Goal: Task Accomplishment & Management: Use online tool/utility

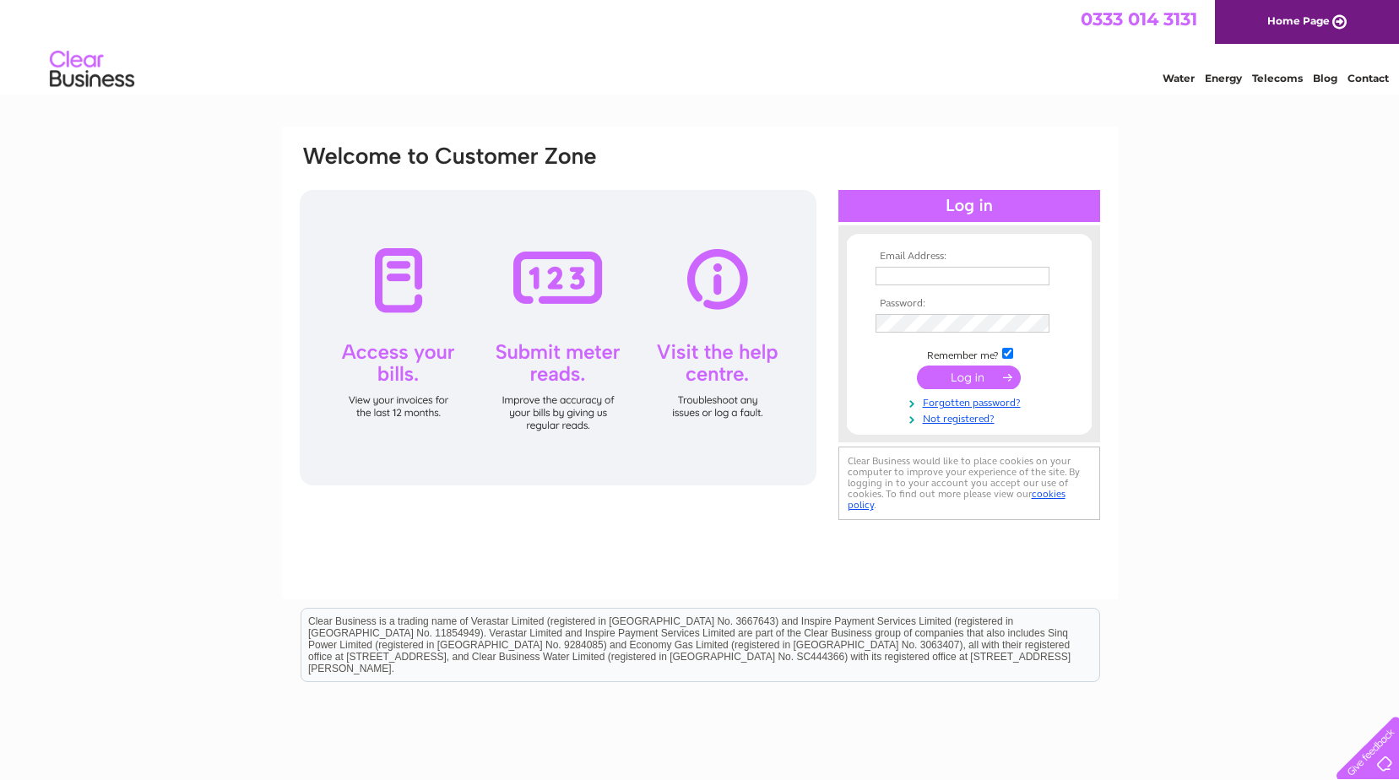
click at [948, 267] on input "text" at bounding box center [963, 276] width 174 height 19
type input "bost.eng@btconnect.com"
click at [917, 367] on input "submit" at bounding box center [969, 379] width 104 height 24
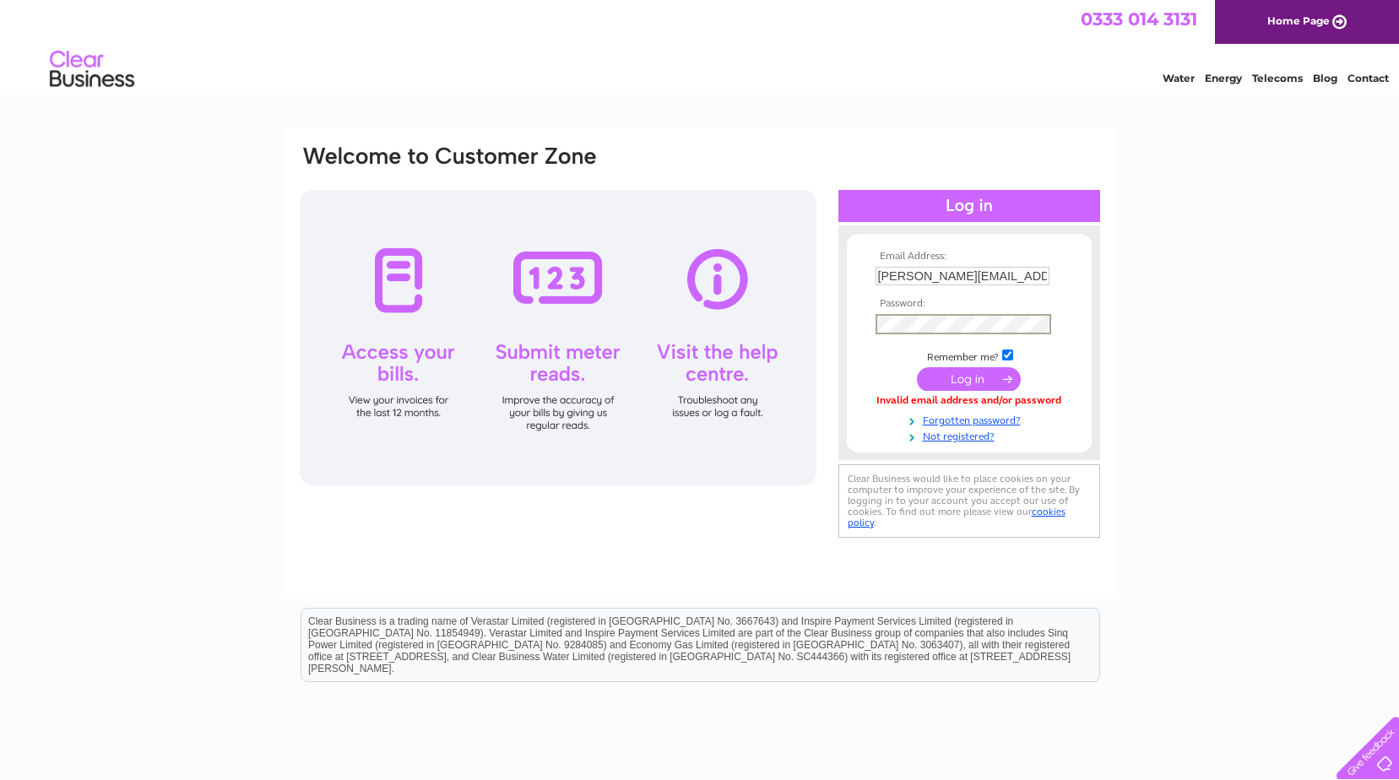
click at [917, 367] on input "submit" at bounding box center [969, 379] width 104 height 24
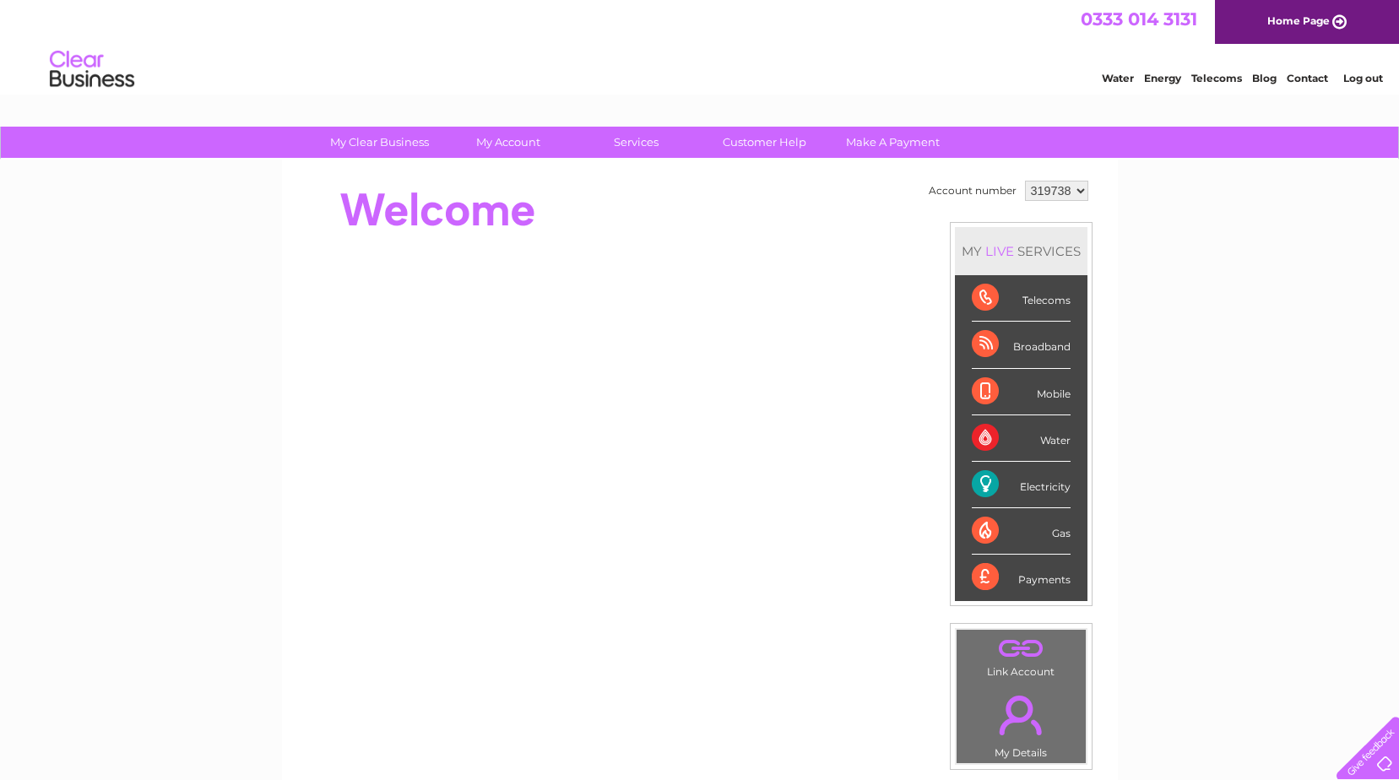
click at [1253, 262] on div "My Clear Business Login Details My Details My Preferences Link Account My Accou…" at bounding box center [699, 601] width 1399 height 949
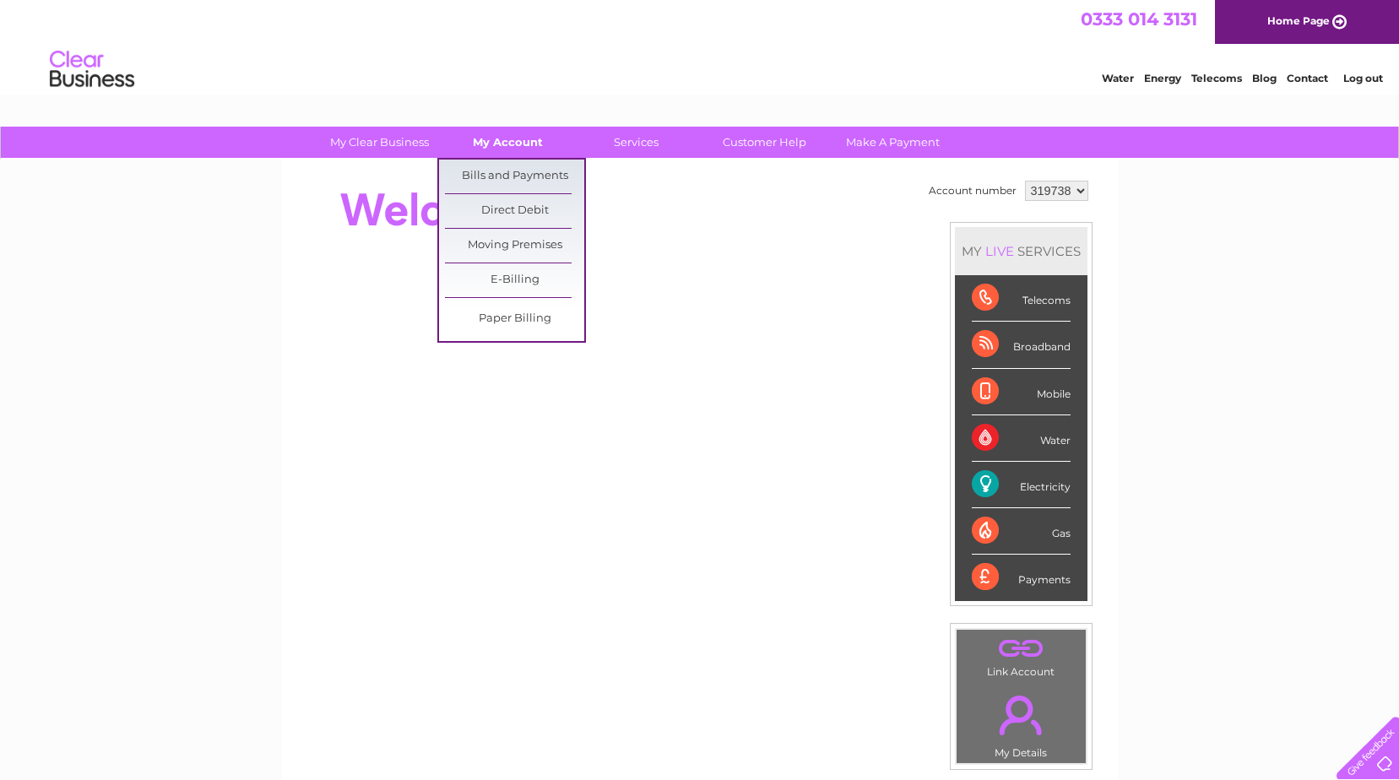
click at [528, 144] on link "My Account" at bounding box center [507, 142] width 139 height 31
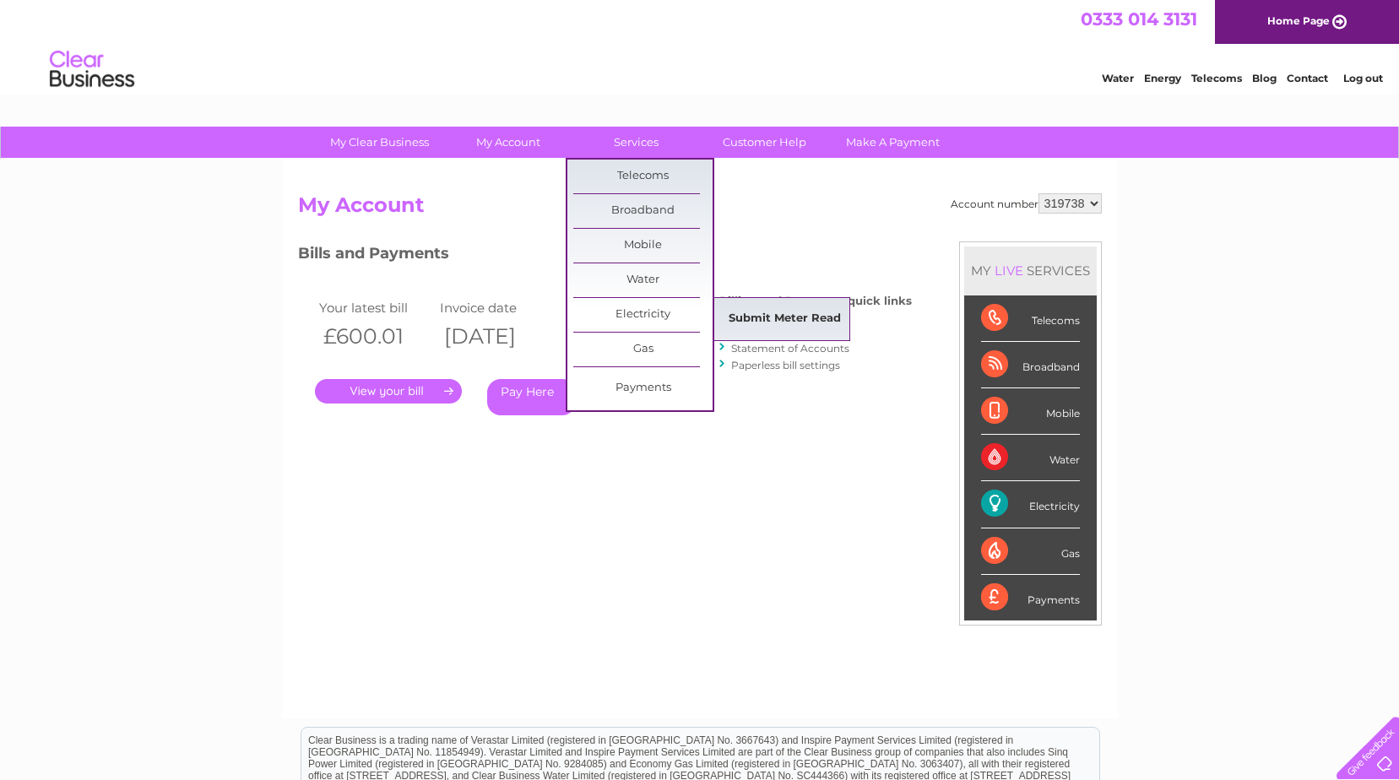
click at [761, 319] on link "Submit Meter Read" at bounding box center [784, 319] width 139 height 34
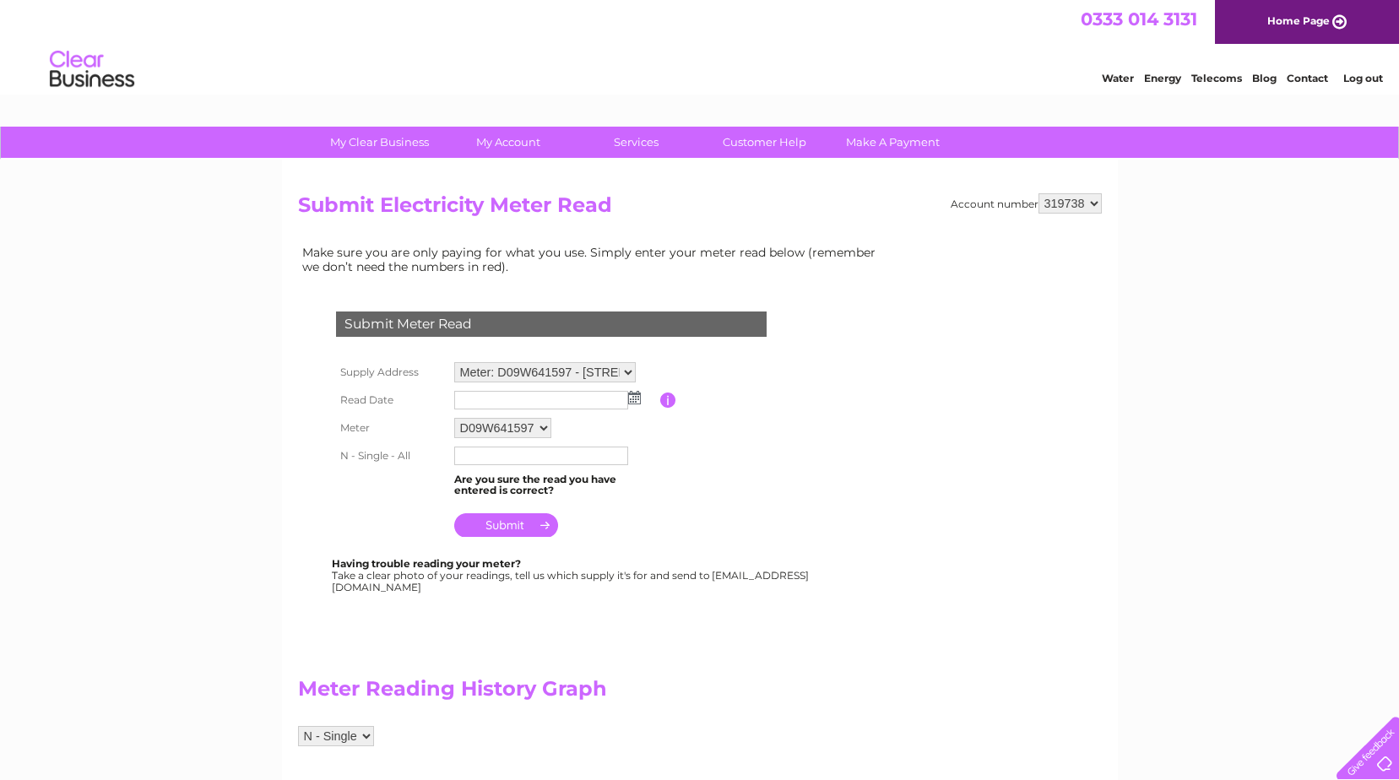
click at [600, 399] on input "text" at bounding box center [541, 400] width 174 height 19
click at [615, 403] on input "text" at bounding box center [542, 401] width 176 height 20
click at [638, 400] on img at bounding box center [636, 399] width 13 height 14
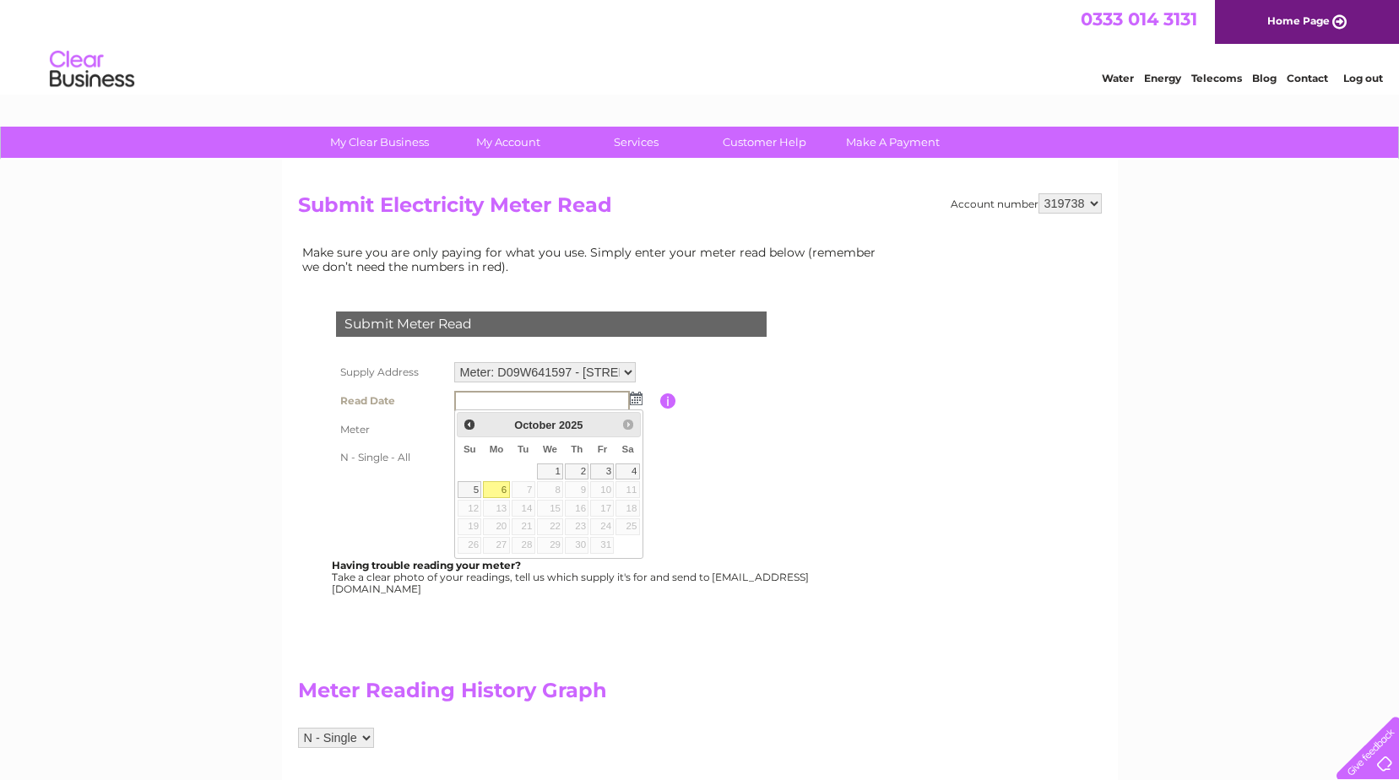
click at [498, 489] on link "6" at bounding box center [496, 489] width 26 height 17
type input "2025/10/06"
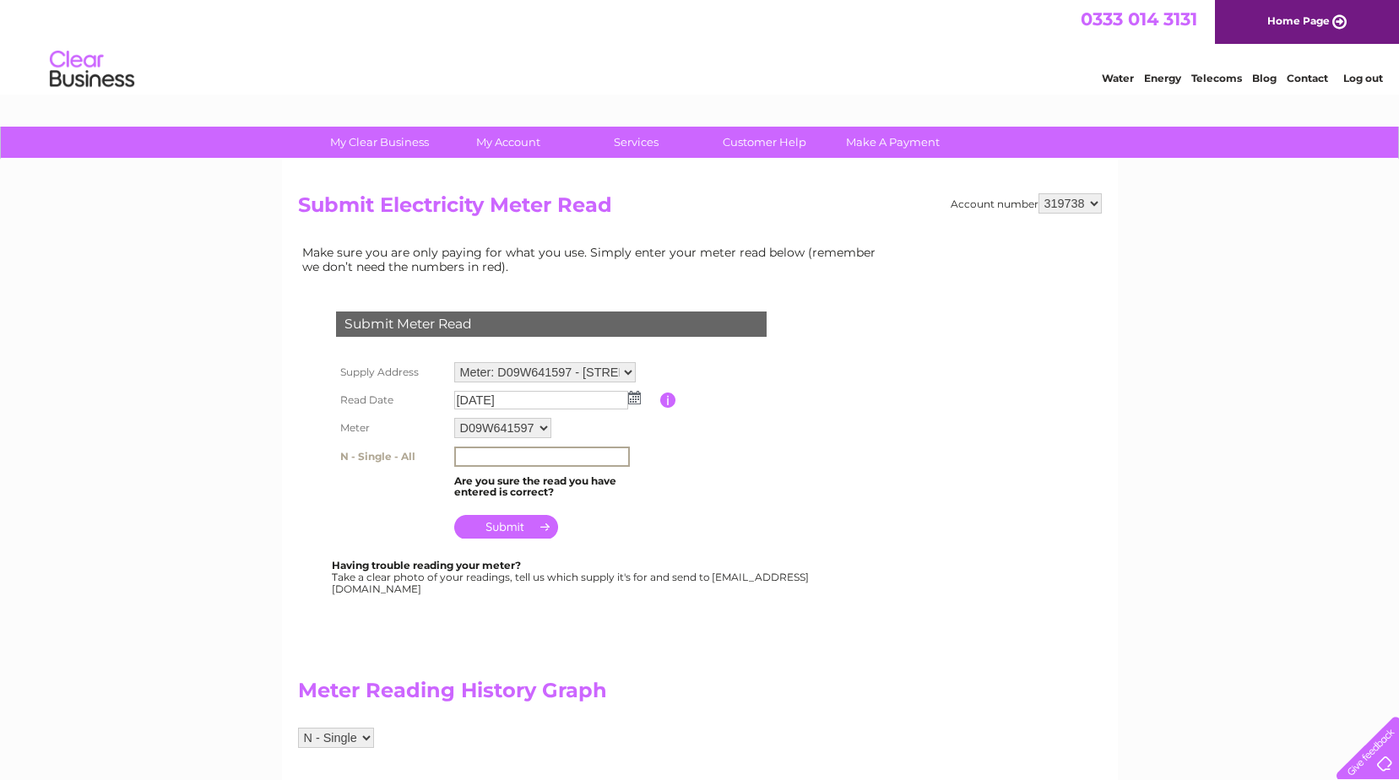
click at [490, 456] on input "text" at bounding box center [542, 457] width 176 height 20
type input "294748"
click at [519, 530] on input "submit" at bounding box center [506, 526] width 104 height 24
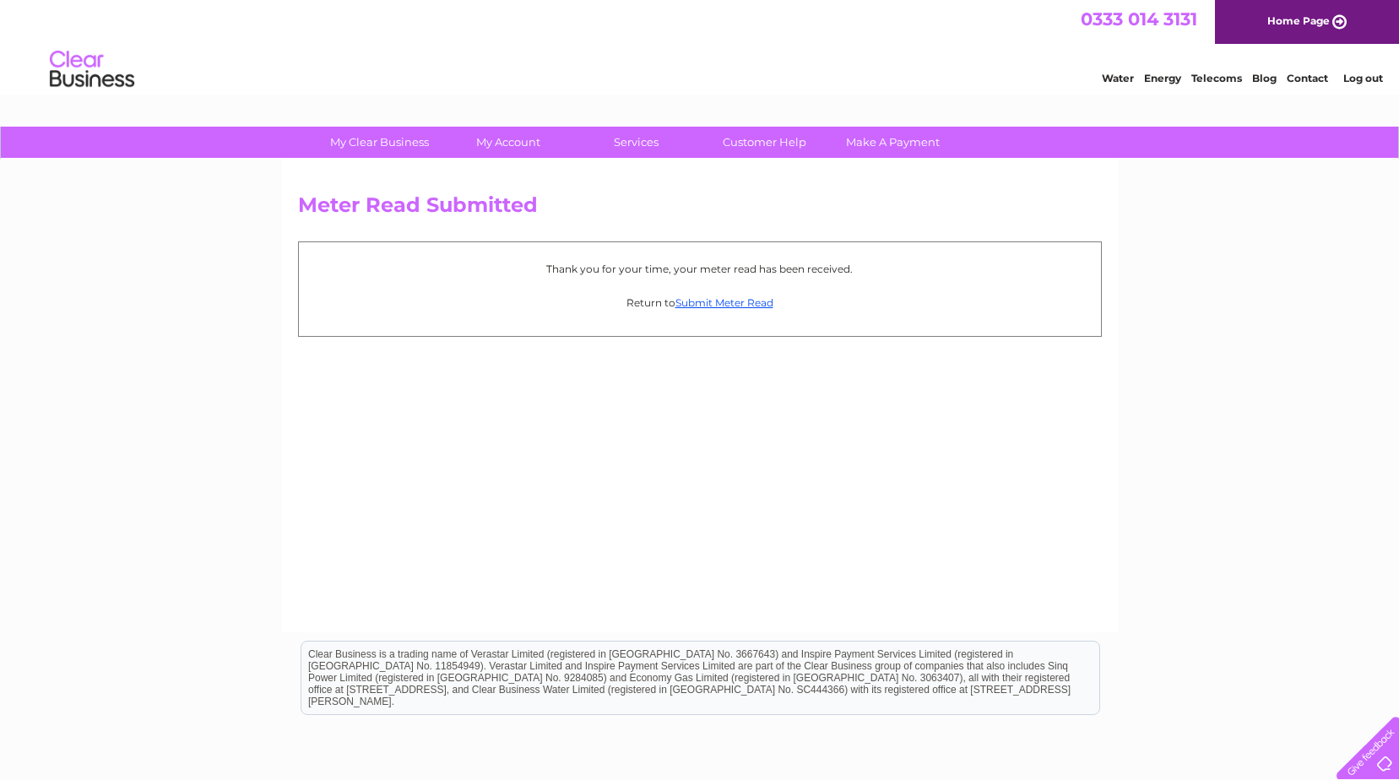
click at [1372, 85] on li "Log out" at bounding box center [1364, 78] width 51 height 21
click at [1367, 79] on link "Log out" at bounding box center [1364, 78] width 40 height 13
